Goal: Transaction & Acquisition: Obtain resource

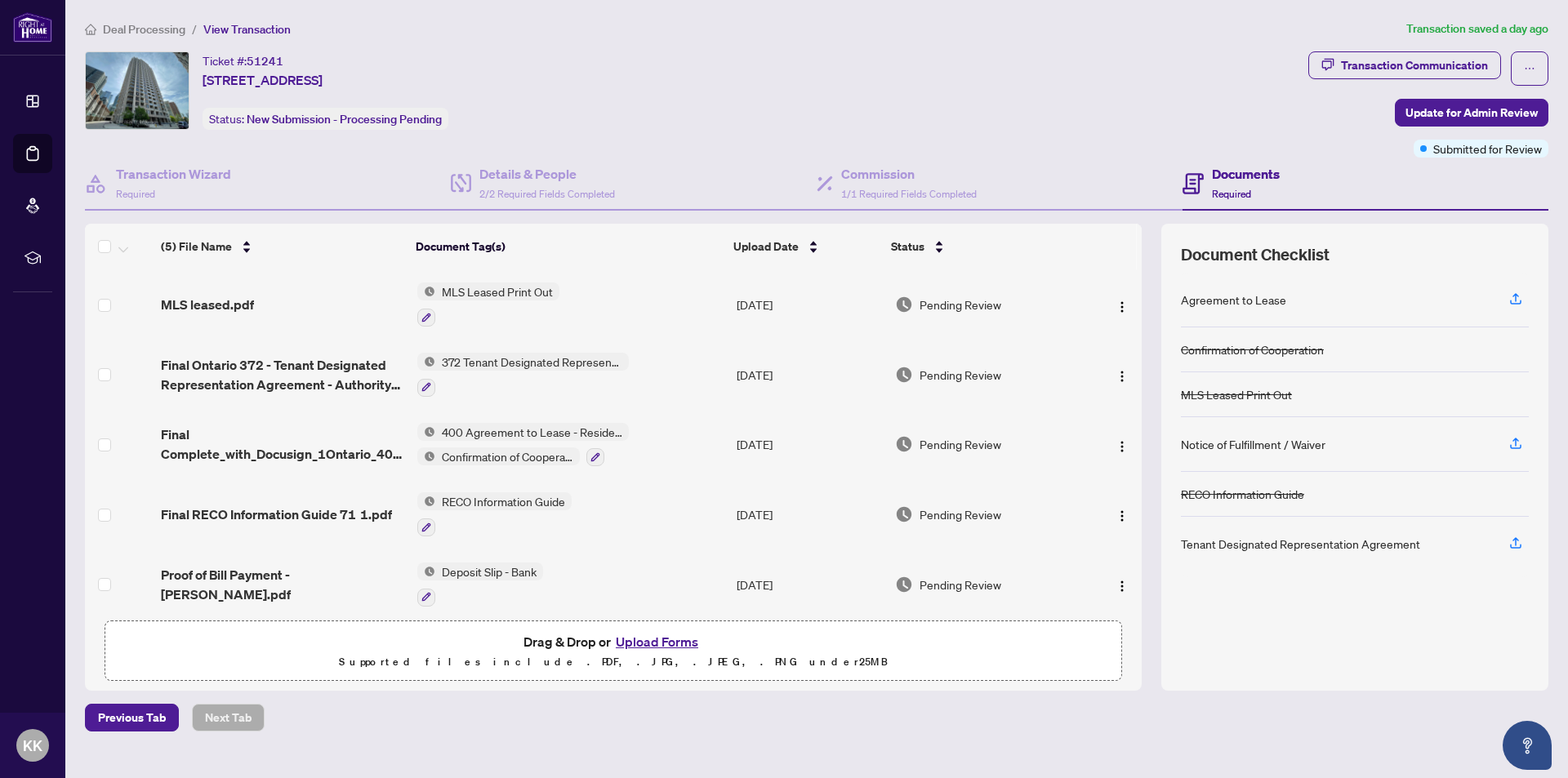
scroll to position [11, 0]
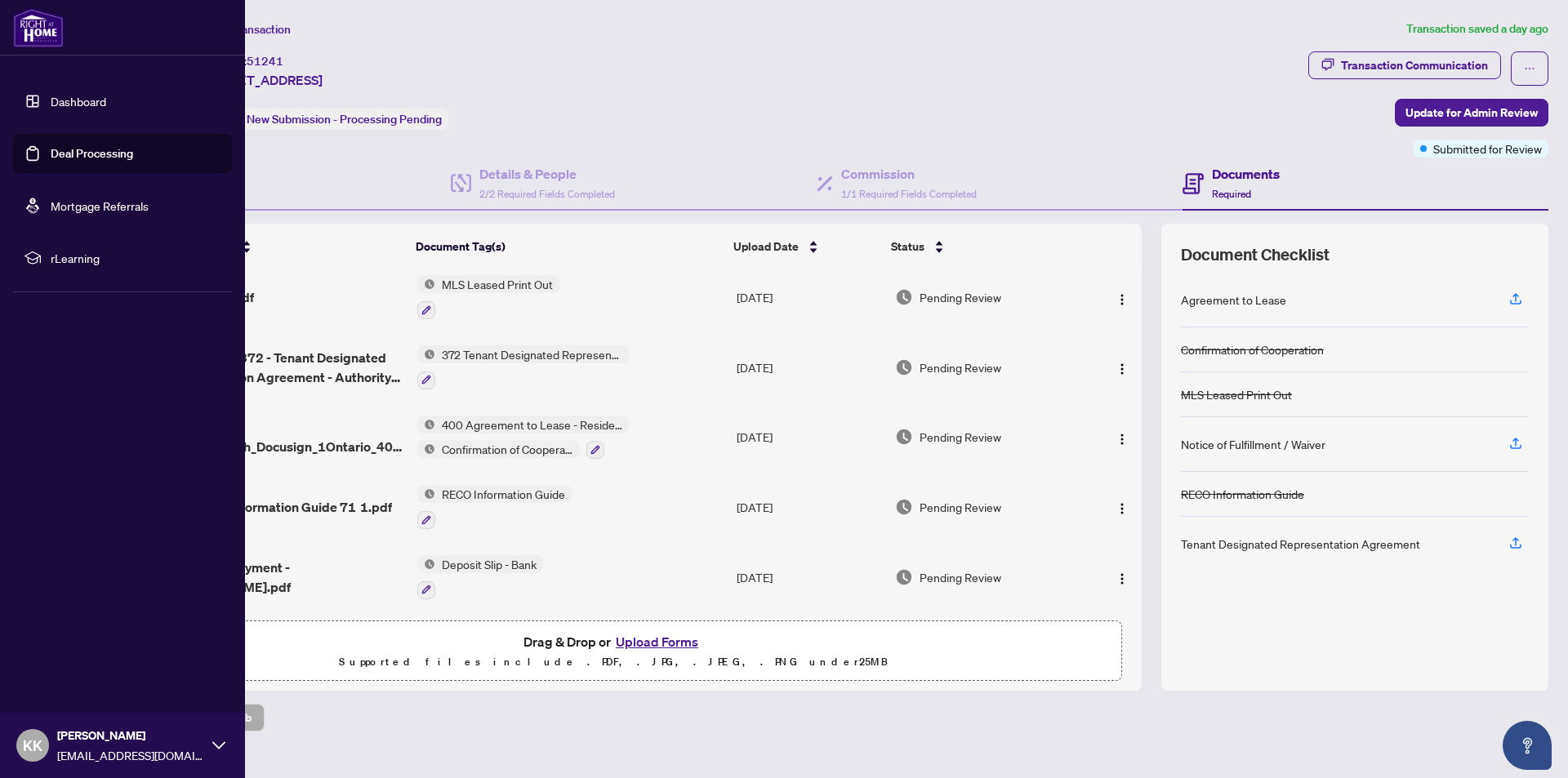
click at [93, 151] on link "Deal Processing" at bounding box center [91, 154] width 82 height 15
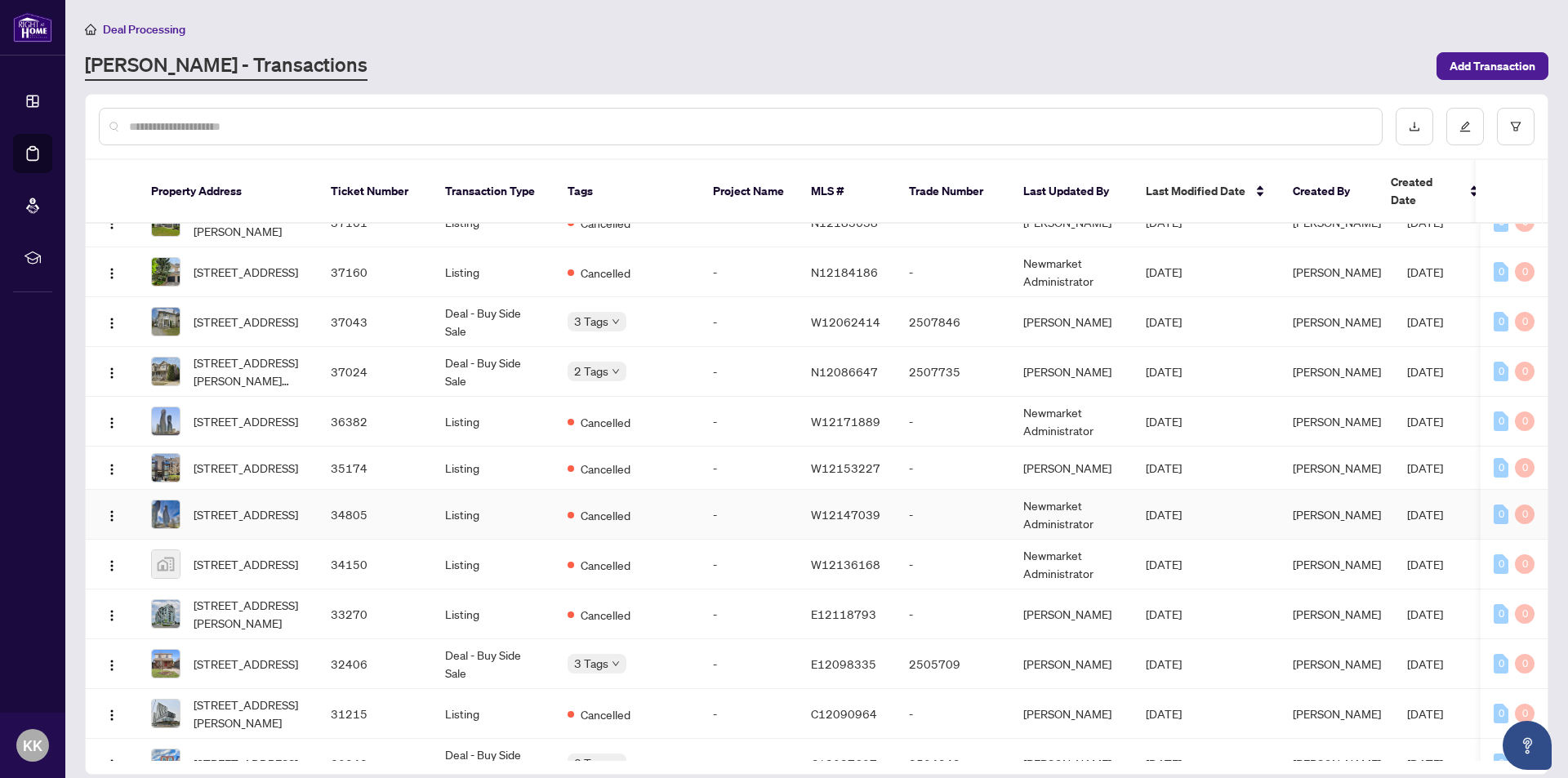
scroll to position [1542, 0]
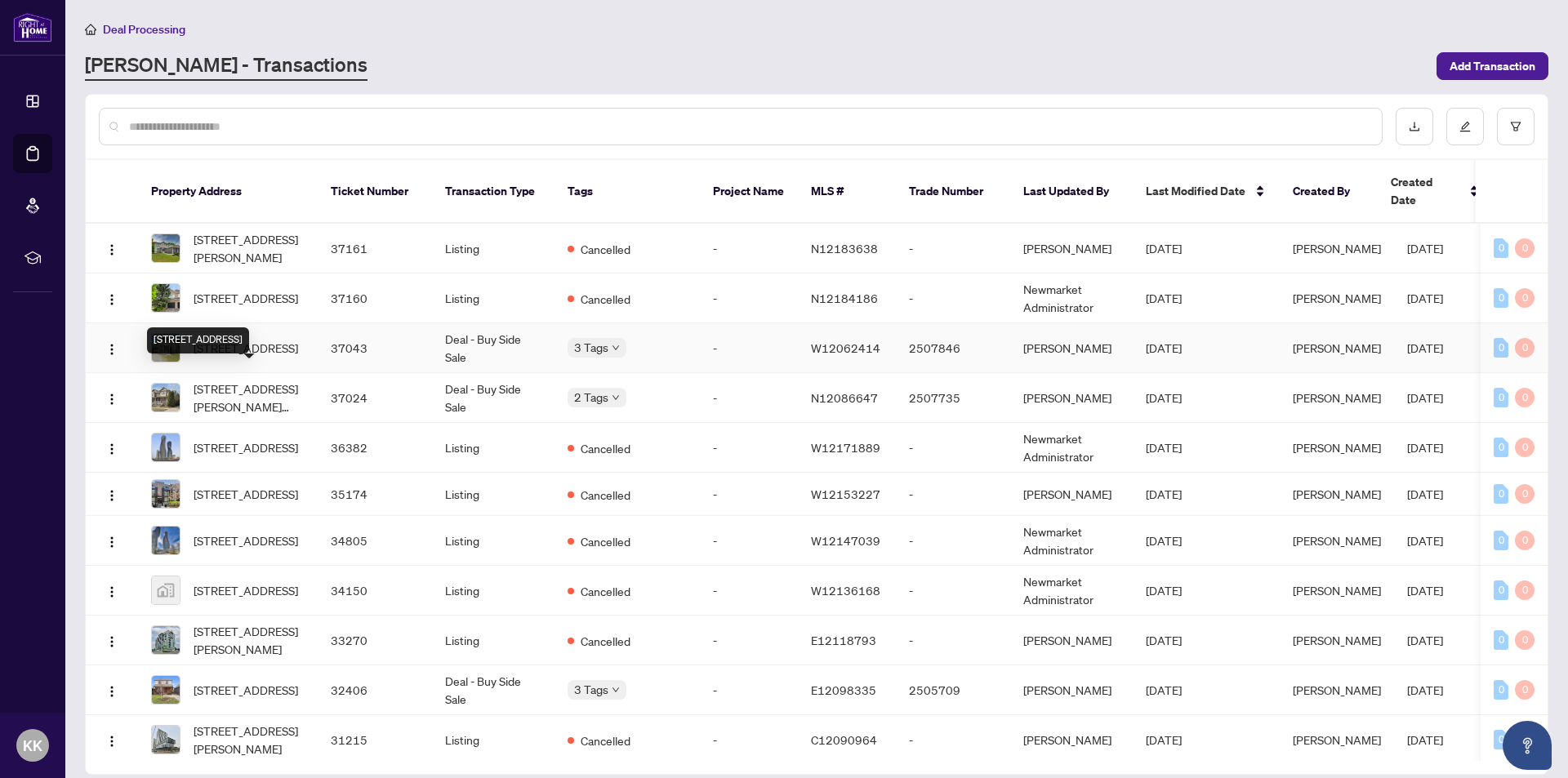
click at [256, 357] on span "[STREET_ADDRESS]" at bounding box center [245, 348] width 104 height 18
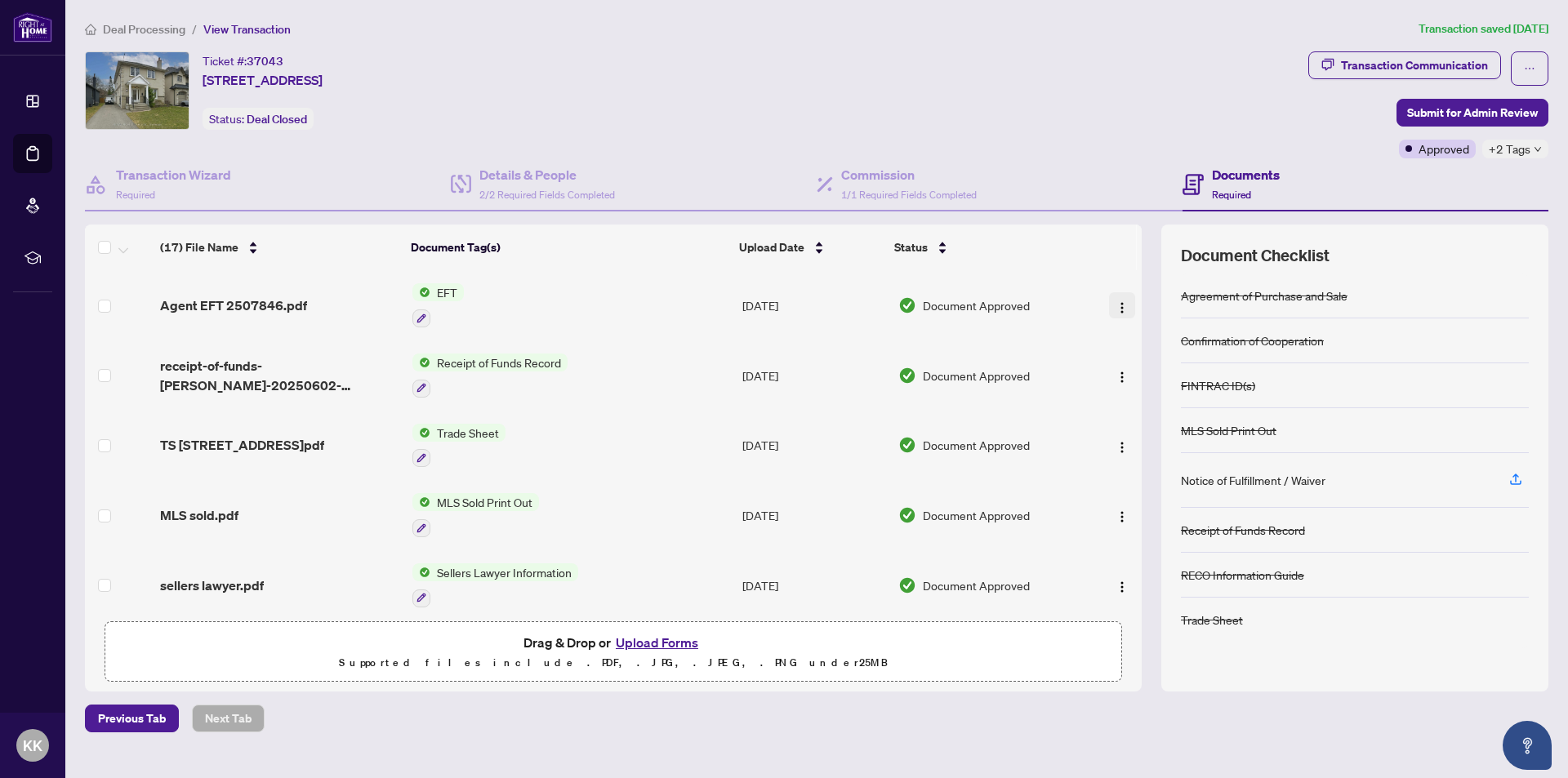
click at [1119, 301] on img "button" at bounding box center [1122, 308] width 13 height 13
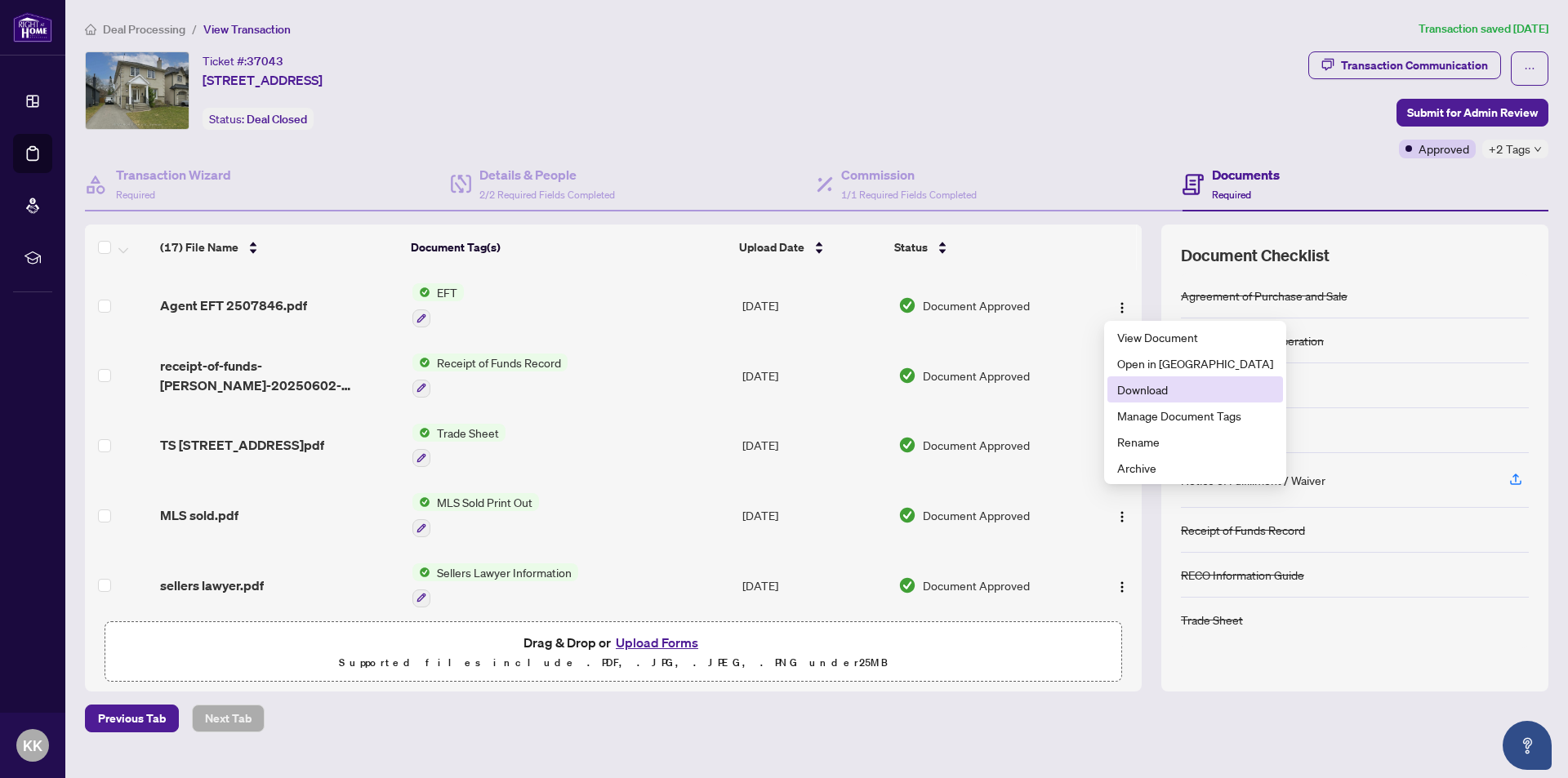
click at [1156, 389] on span "Download" at bounding box center [1195, 389] width 156 height 18
